Goal: Register for event/course

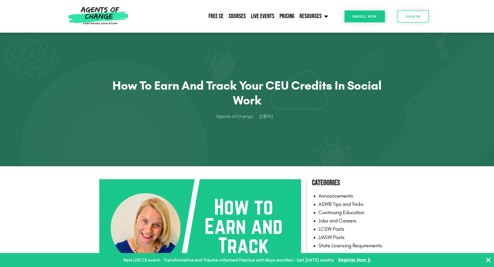
scroll to position [332, 0]
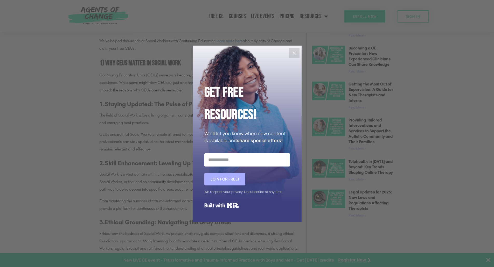
click at [293, 51] on icon "Close" at bounding box center [294, 53] width 6 height 6
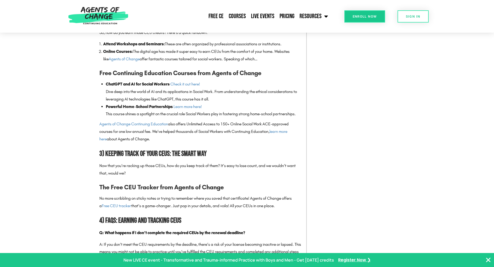
scroll to position [745, 0]
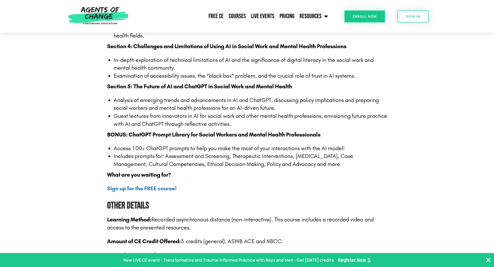
scroll to position [604, 0]
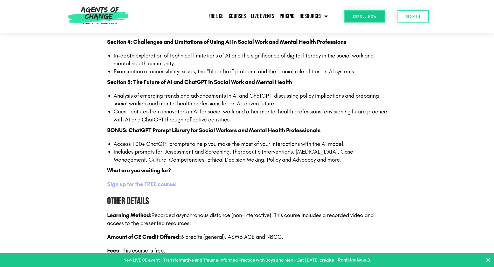
click at [152, 185] on b "Sign up for the FREE course!" at bounding box center [141, 184] width 69 height 7
